Goal: Task Accomplishment & Management: Manage account settings

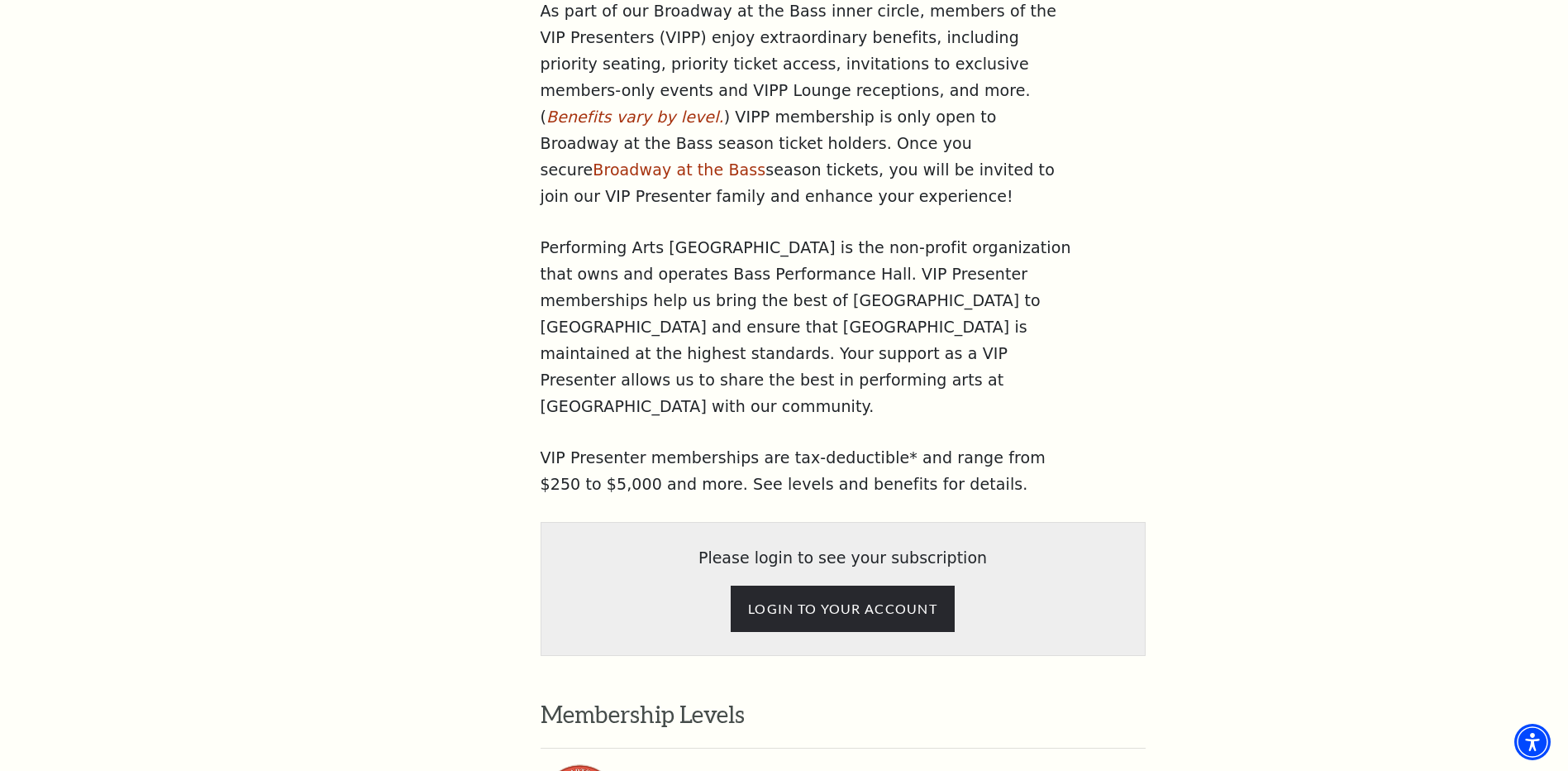
scroll to position [661, 0]
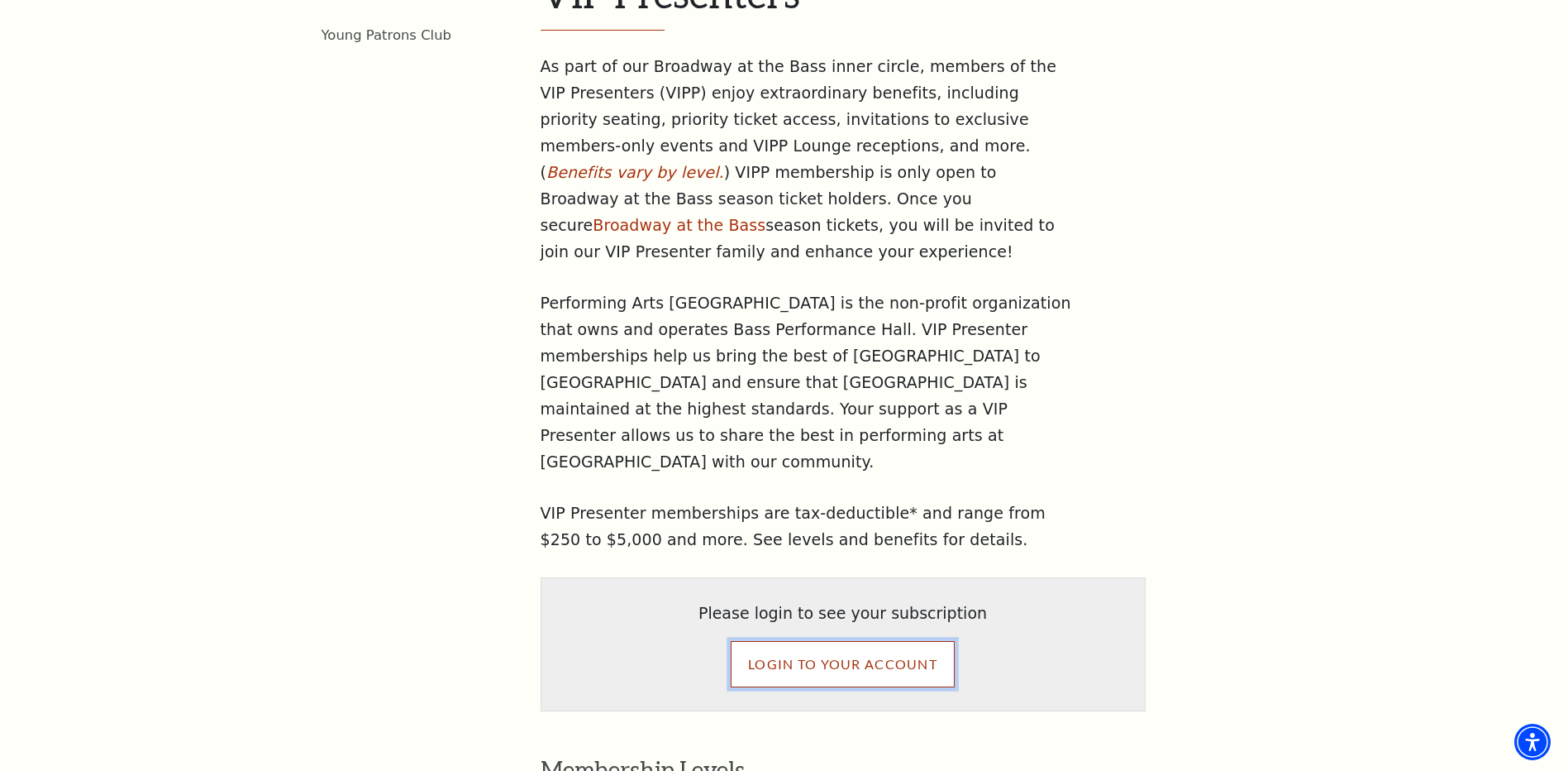
click at [843, 641] on input "LOGIN TO YOUR ACCOUNT" at bounding box center [843, 664] width 224 height 46
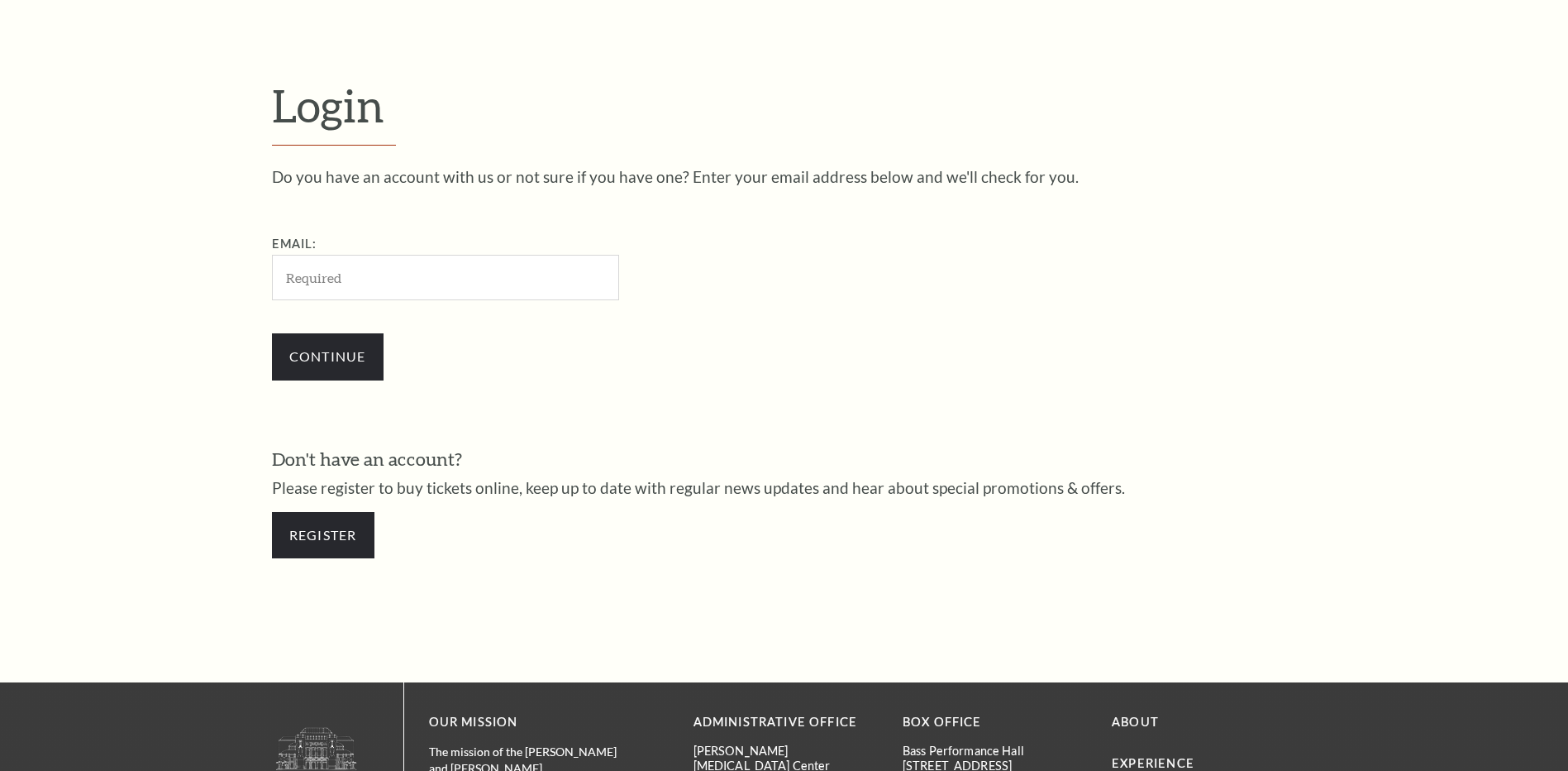
scroll to position [553, 0]
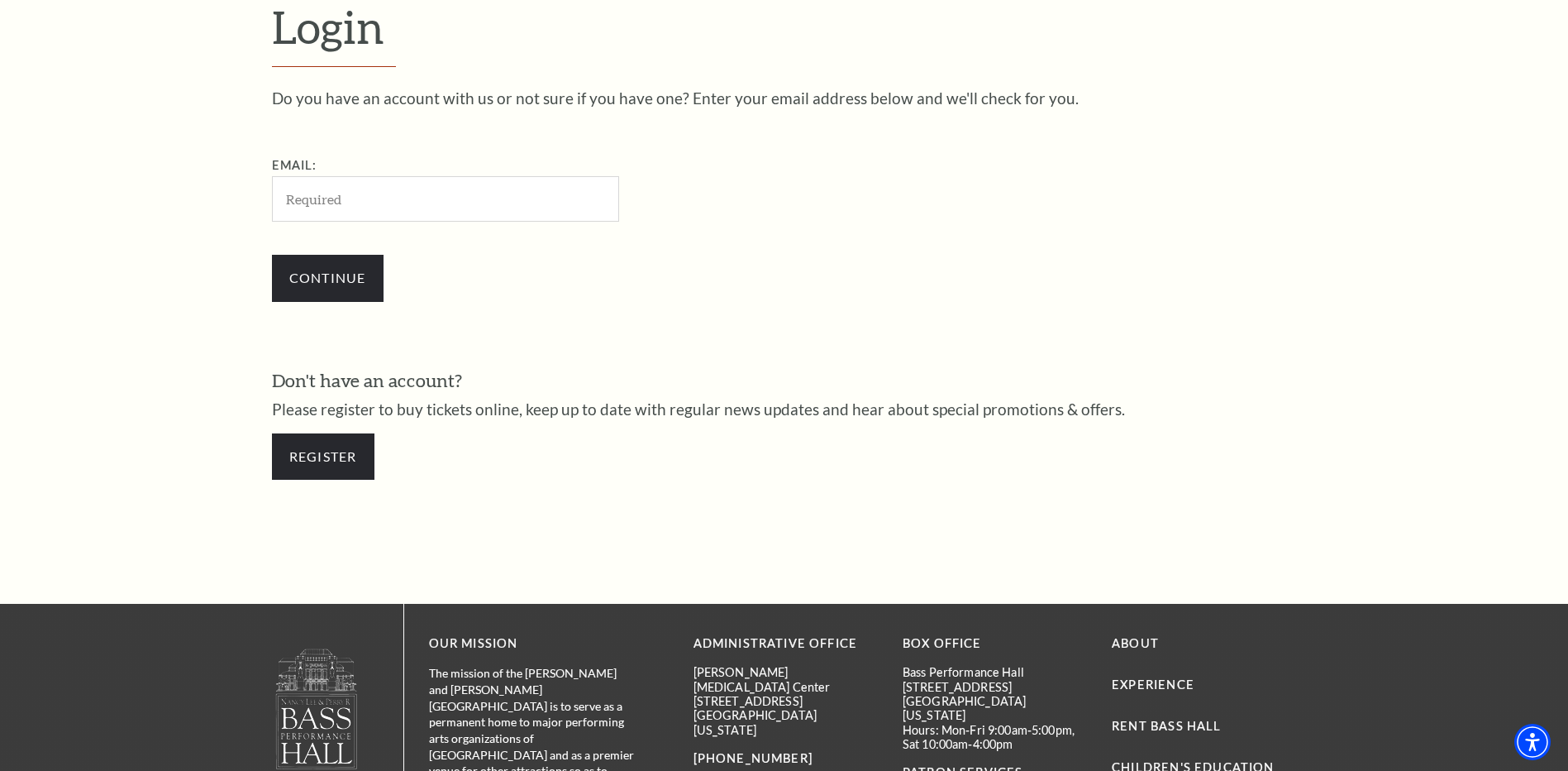
click at [470, 199] on input "Email:" at bounding box center [445, 198] width 347 height 45
type input "aggievet@msn.com"
click at [345, 284] on input "Continue" at bounding box center [328, 278] width 111 height 46
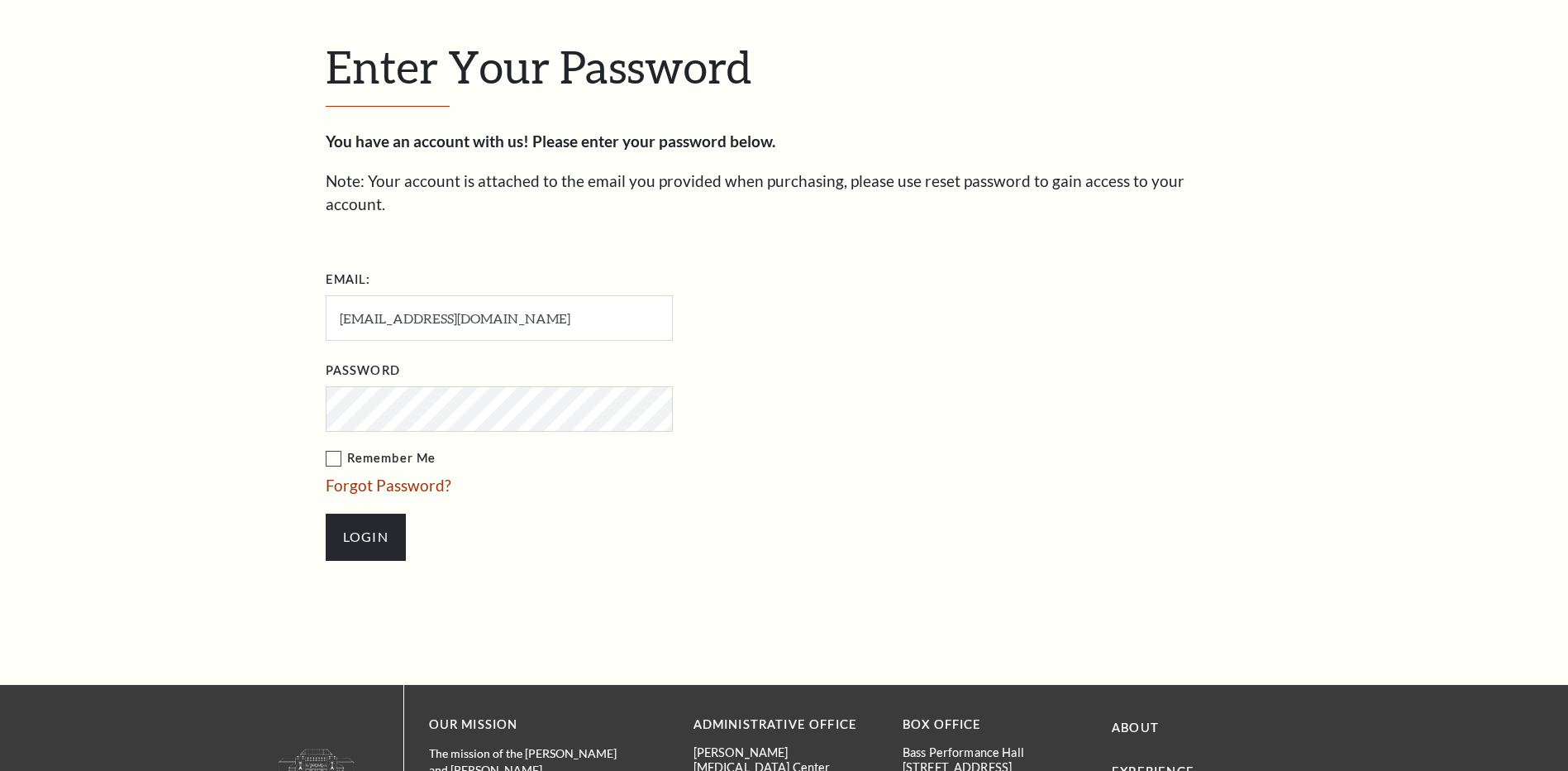
scroll to position [568, 0]
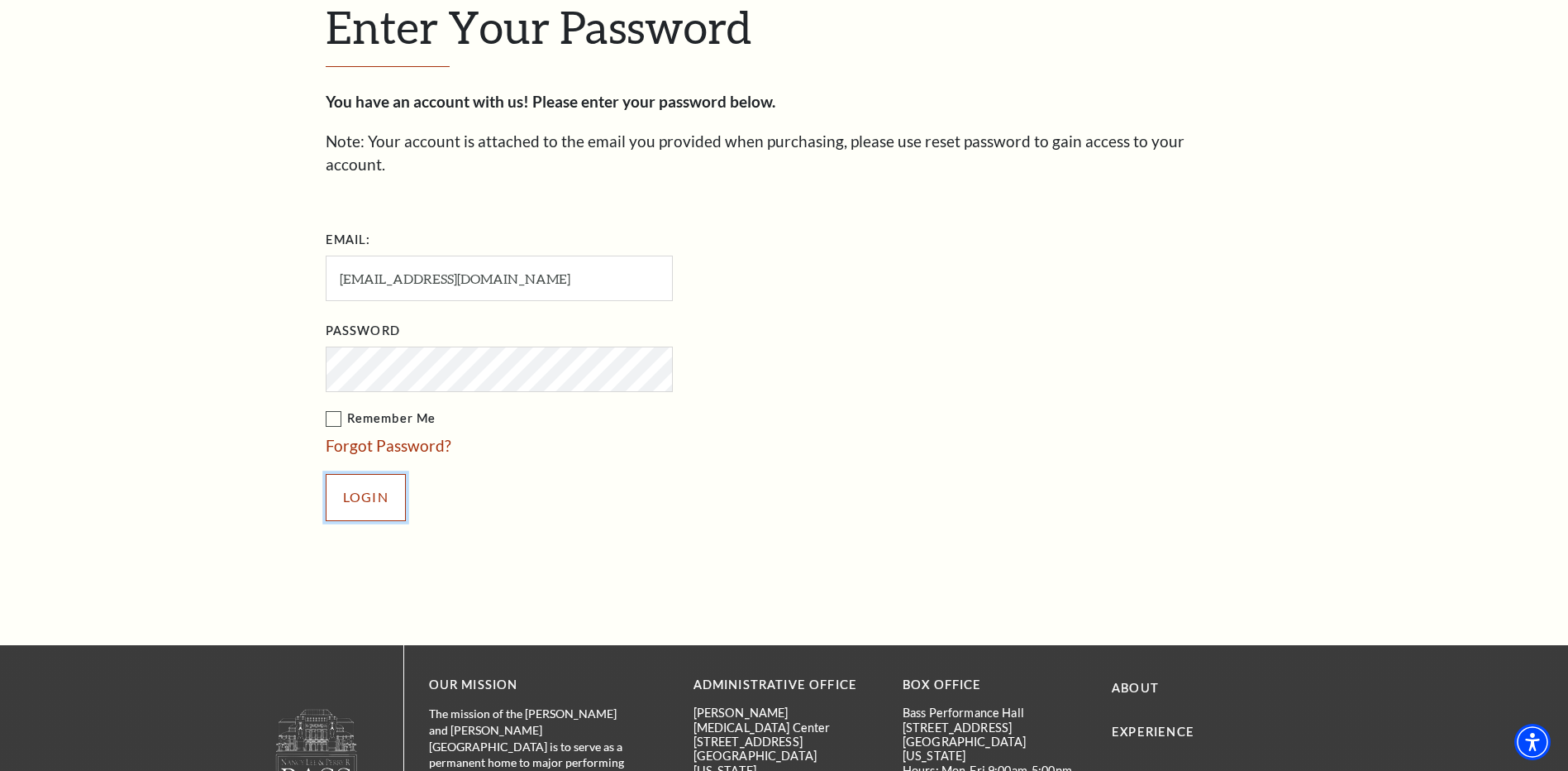
click at [346, 479] on input "Login" at bounding box center [366, 497] width 80 height 46
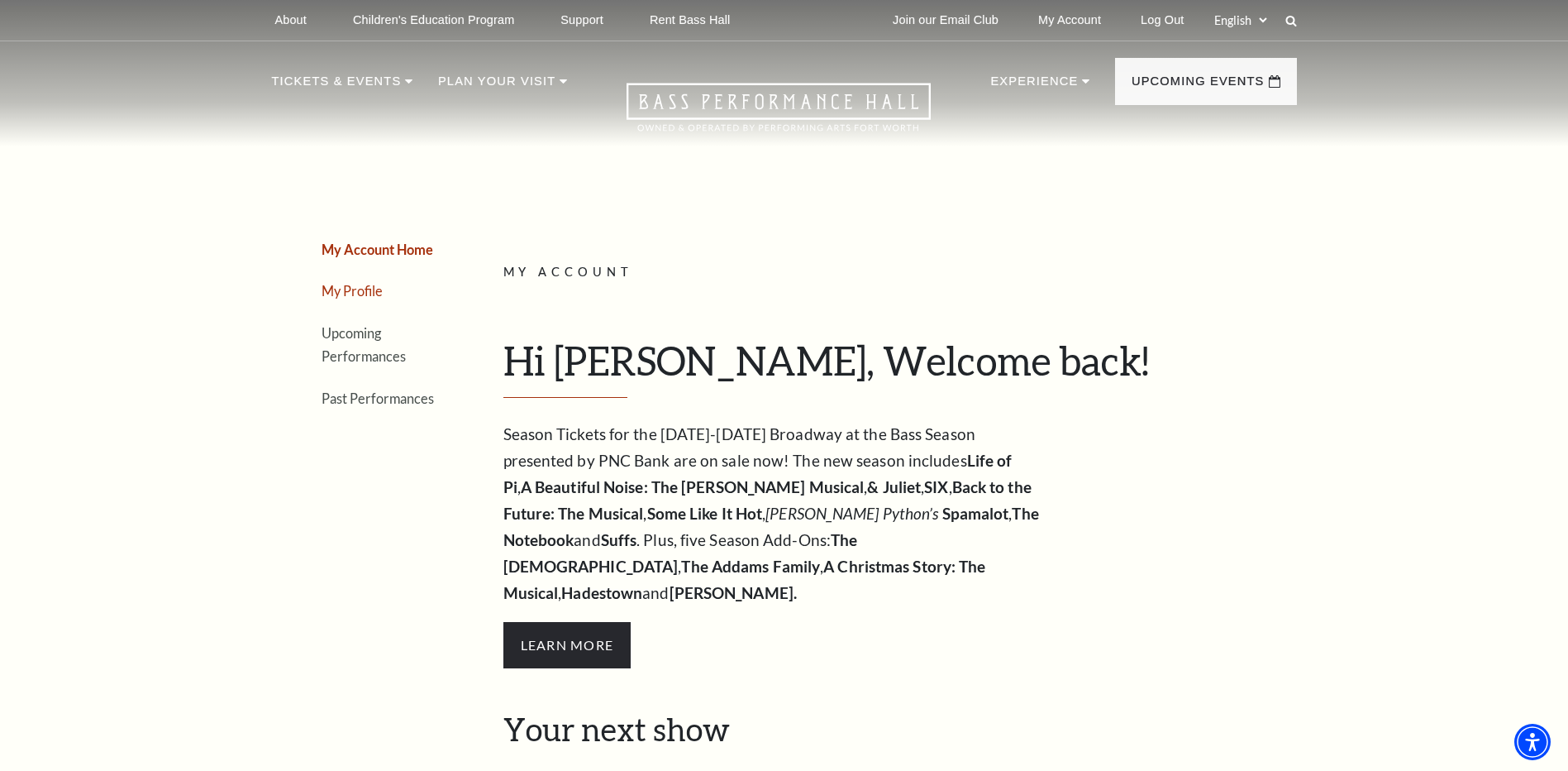
click at [346, 290] on link "My Profile" at bounding box center [352, 291] width 61 height 16
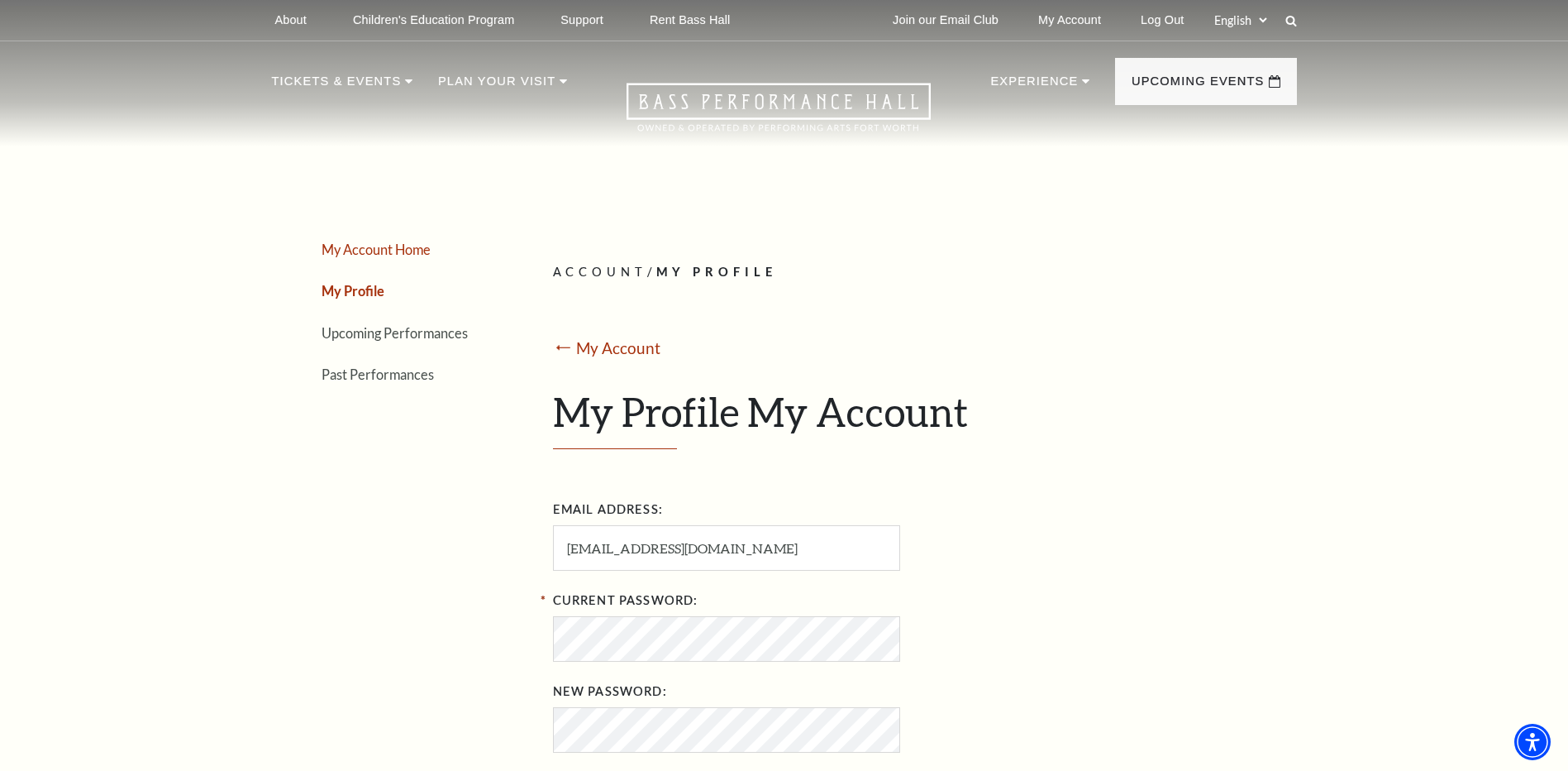
click at [375, 245] on link "My Account Home" at bounding box center [376, 250] width 109 height 16
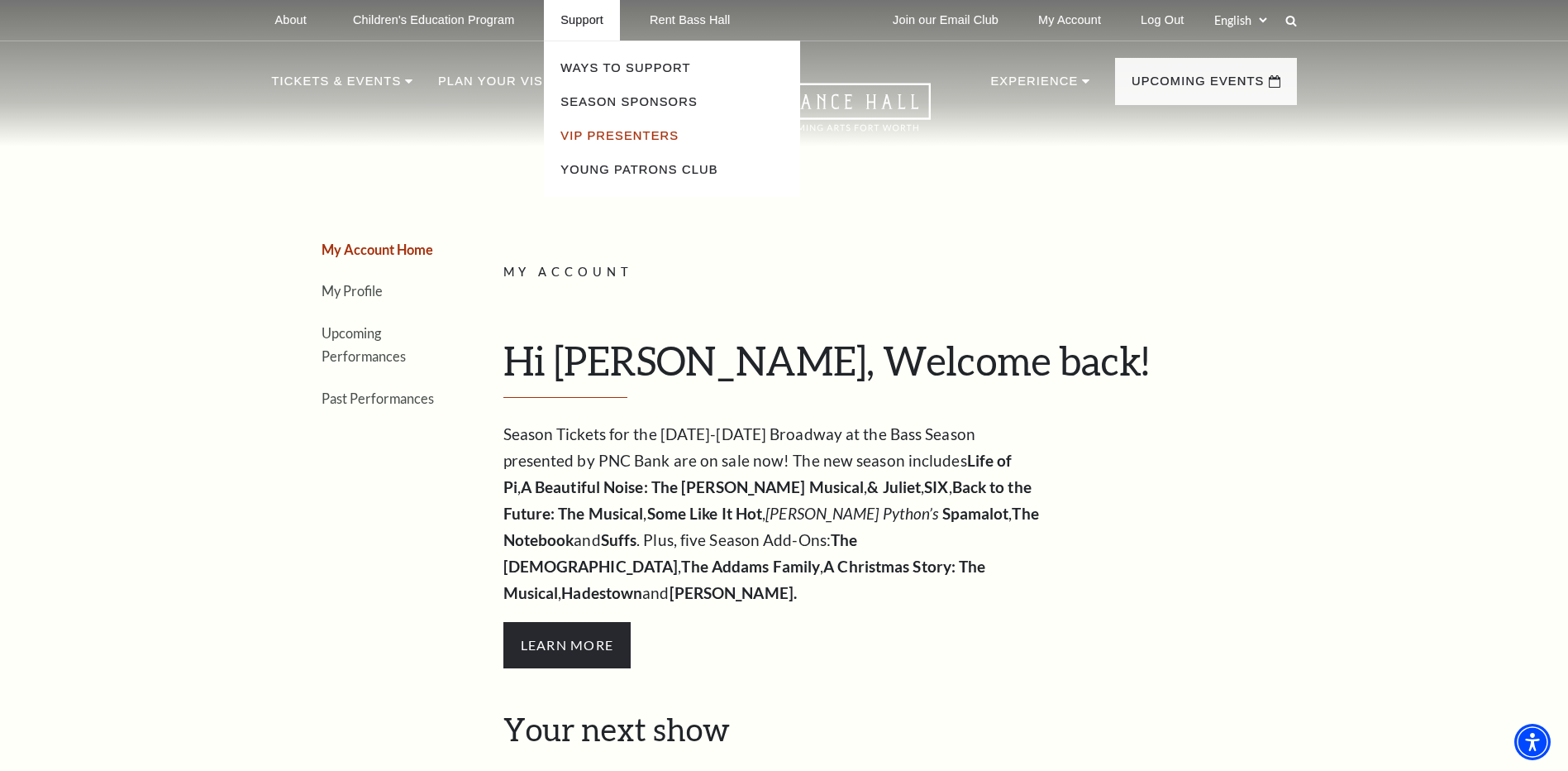
click at [584, 132] on link "VIP Presenters" at bounding box center [620, 135] width 118 height 13
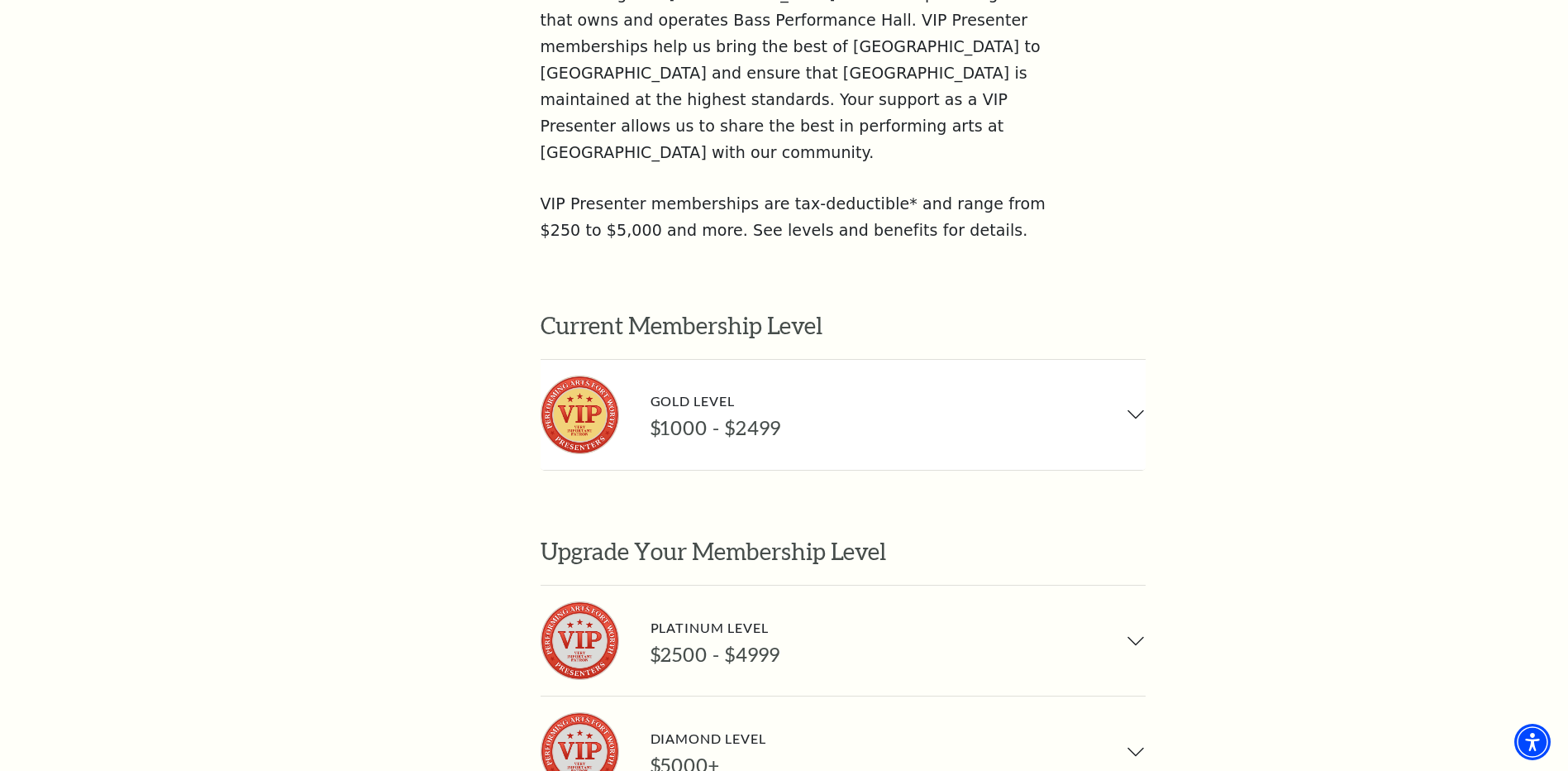
scroll to position [993, 0]
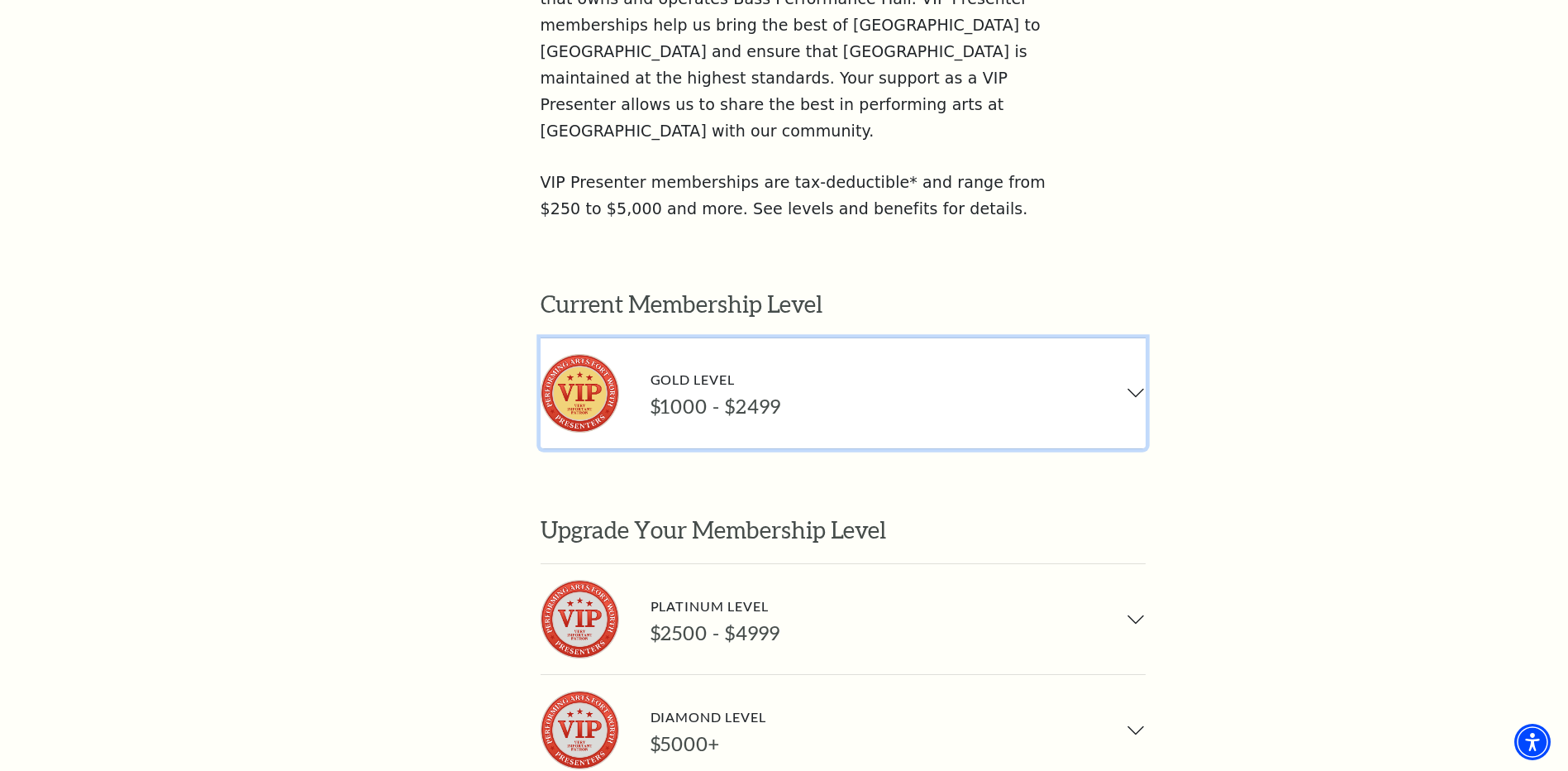
click at [1133, 339] on button "Gold Level $1000 - $2499" at bounding box center [844, 393] width 605 height 110
